Goal: Check status

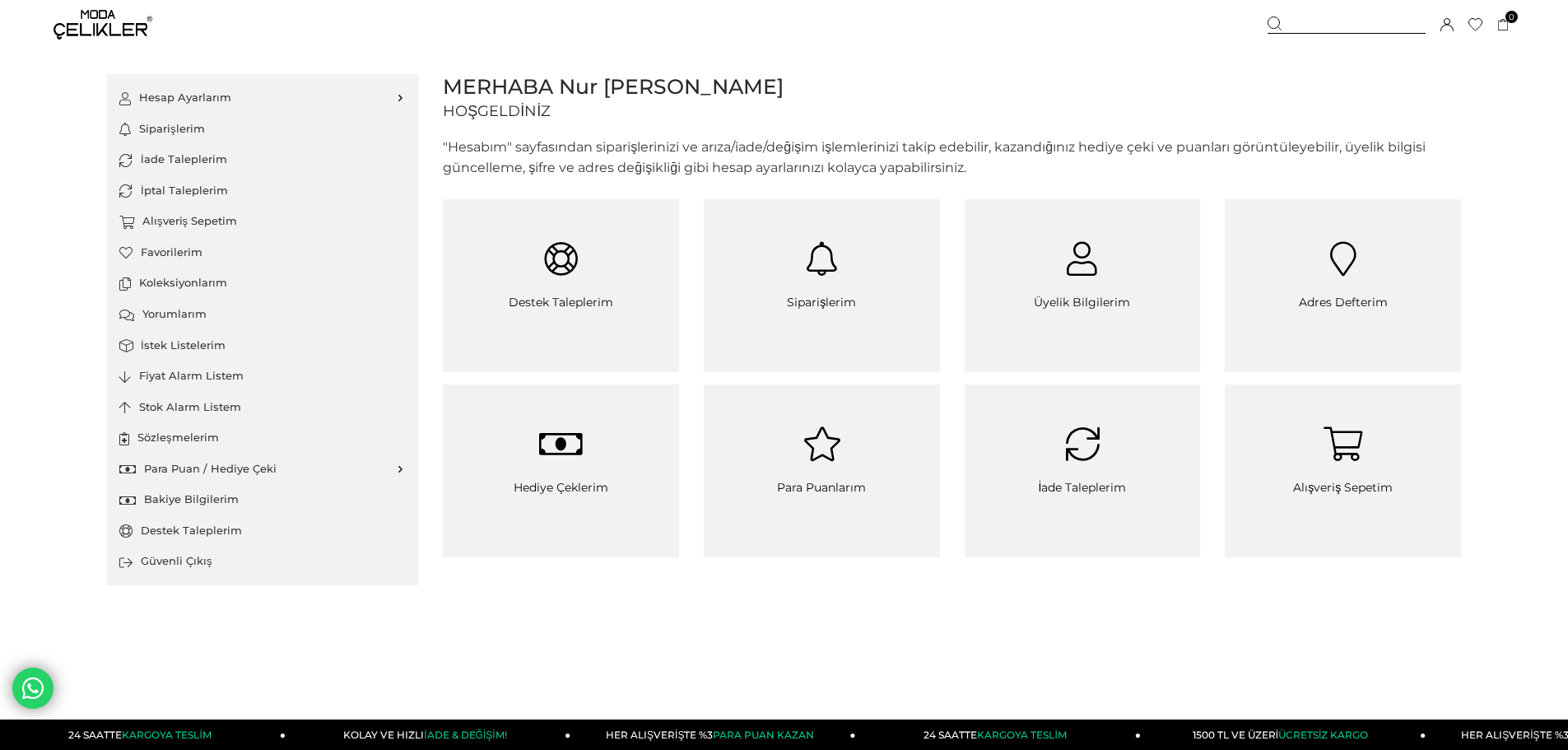
click at [830, 302] on span "Siparişlerim" at bounding box center [822, 311] width 228 height 33
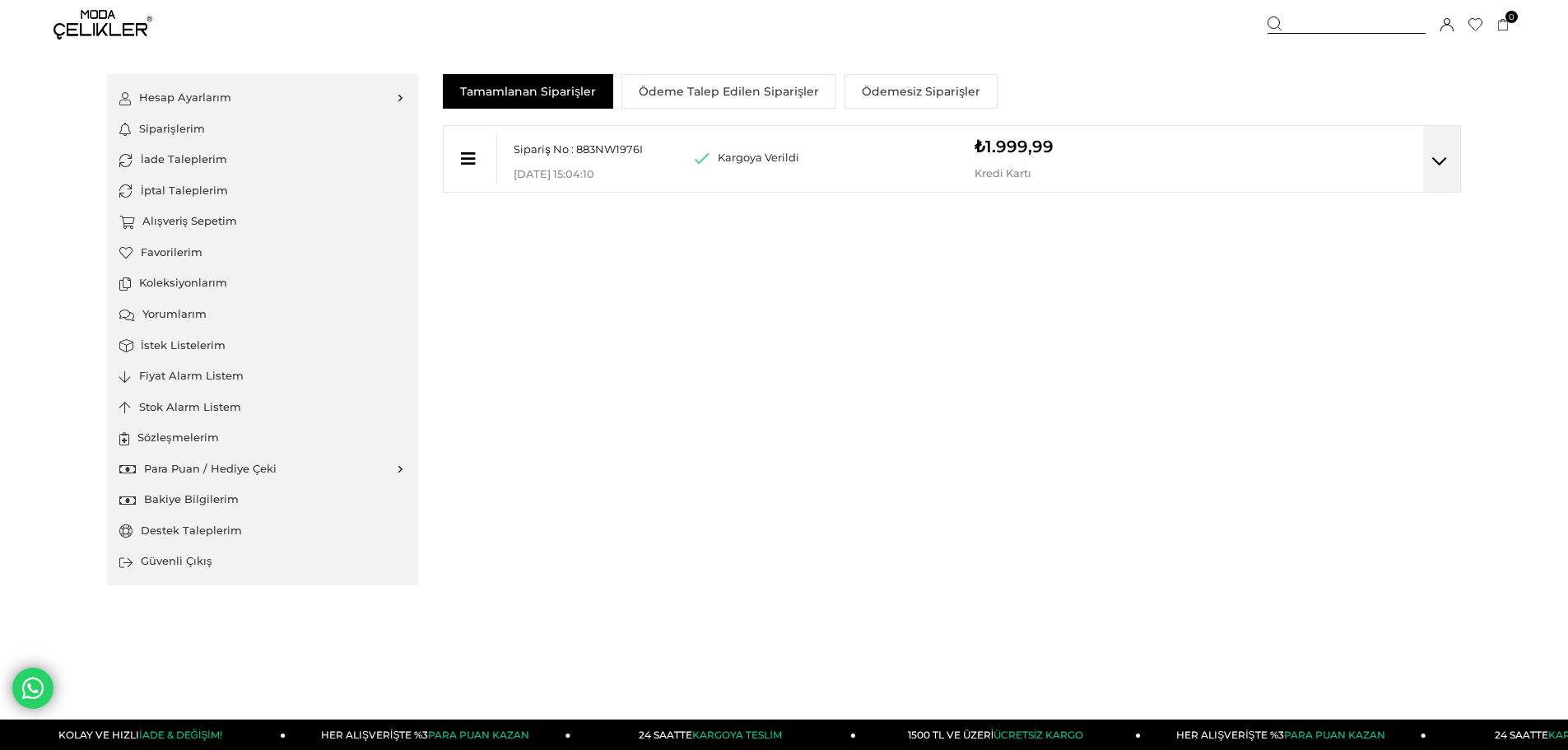
click at [698, 169] on div "Sipariş No : 883NW1976I Mağaza Teslim Kodu : 06-10-2025 15:04:10 Kargoya Verild…" at bounding box center [952, 159] width 1018 height 68
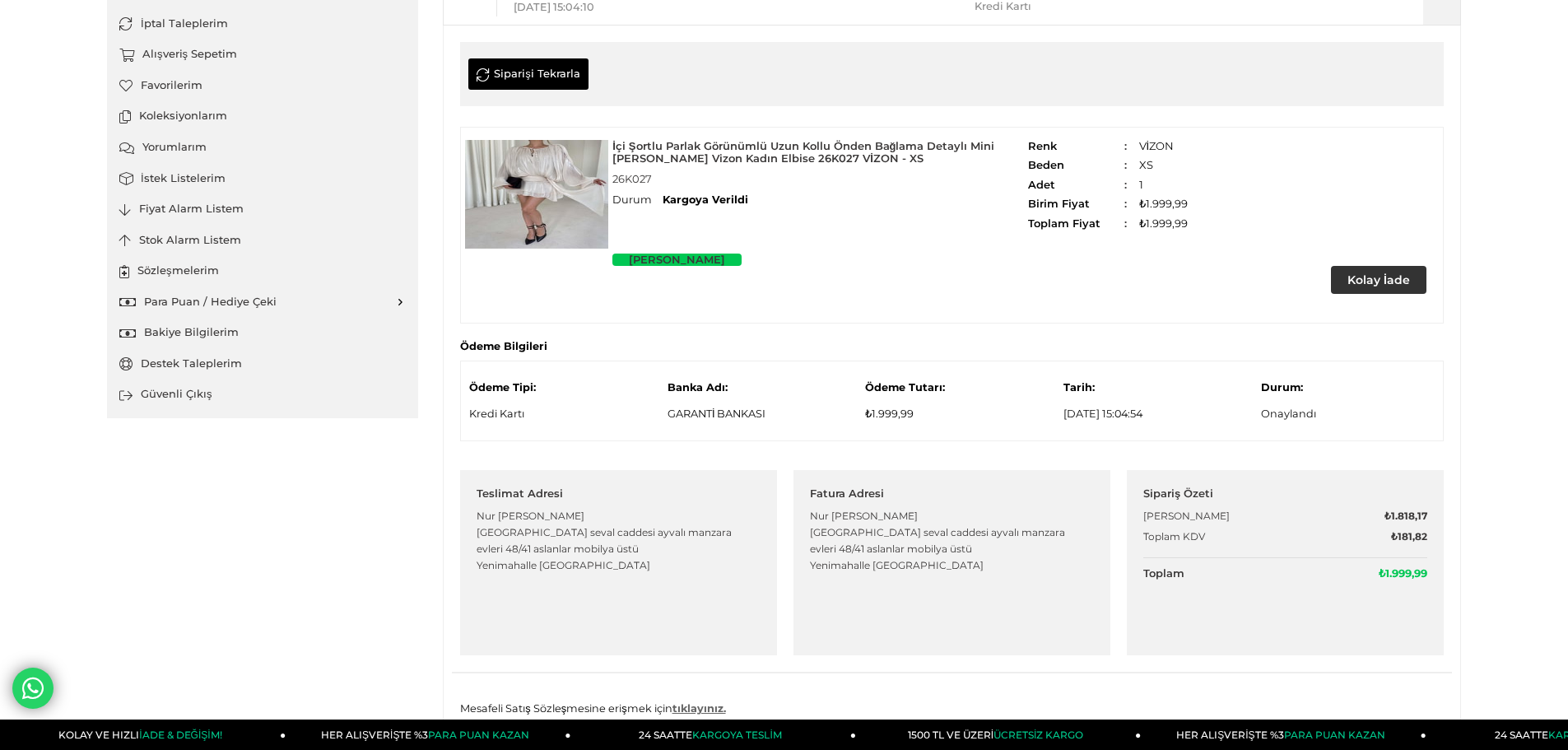
scroll to position [193, 0]
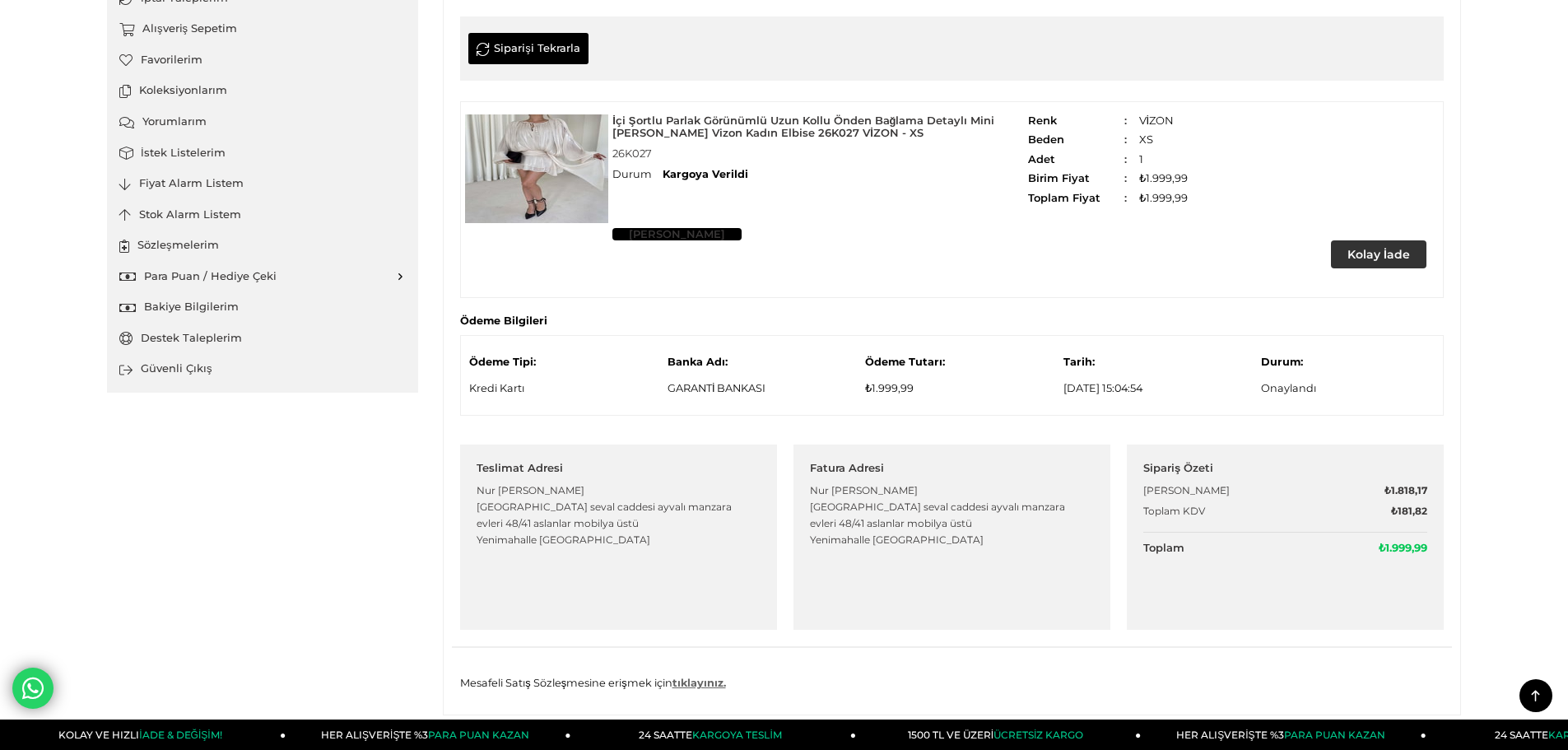
click at [679, 232] on link "[PERSON_NAME]" at bounding box center [677, 234] width 129 height 12
